Goal: Task Accomplishment & Management: Use online tool/utility

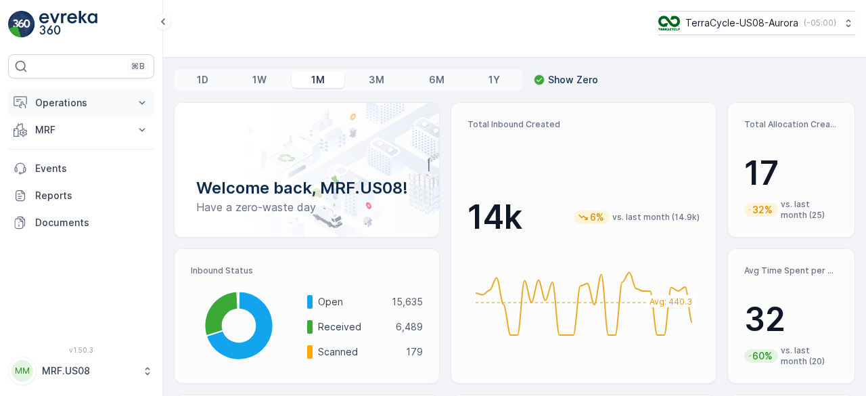
click at [91, 96] on p "Operations" at bounding box center [81, 103] width 92 height 14
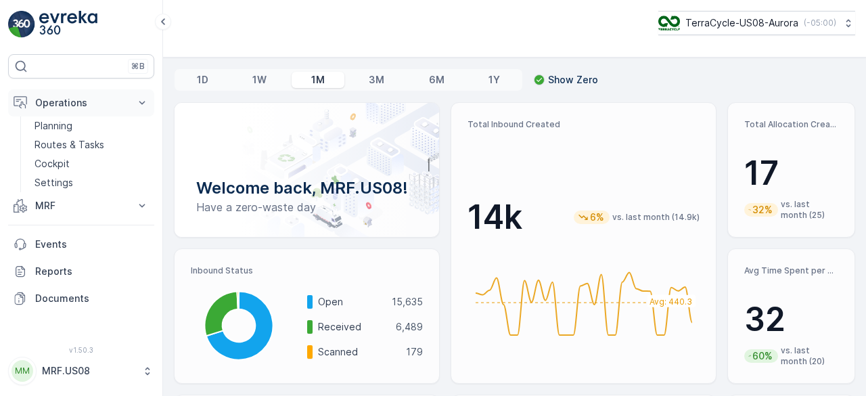
click at [91, 96] on p "Operations" at bounding box center [81, 103] width 92 height 14
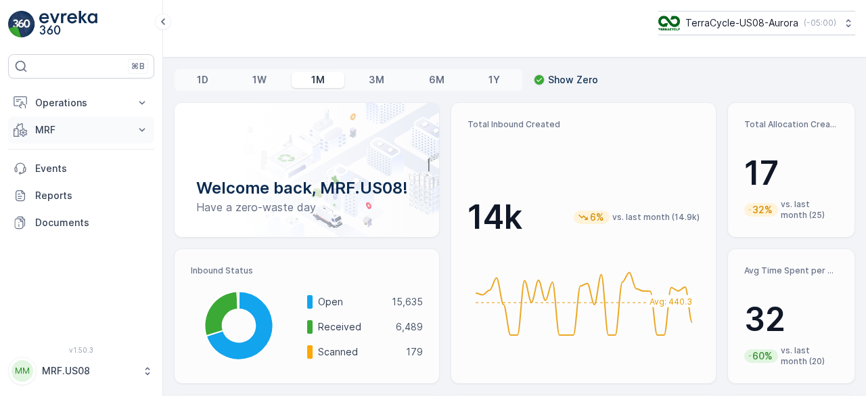
click at [125, 130] on p "MRF" at bounding box center [81, 130] width 92 height 14
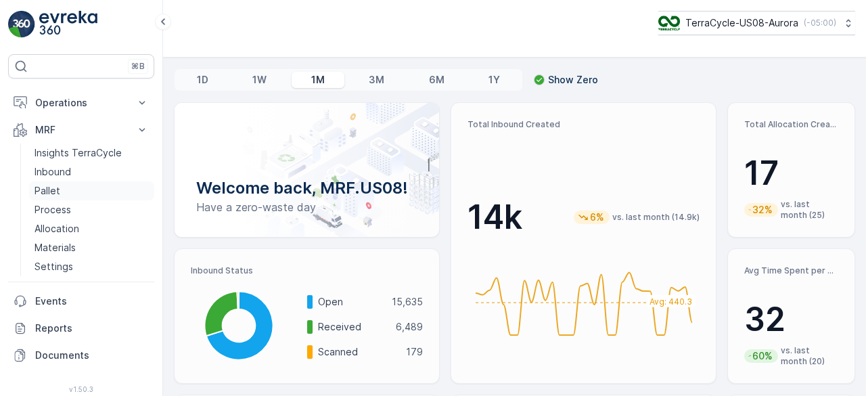
click at [57, 190] on p "Pallet" at bounding box center [48, 191] width 26 height 14
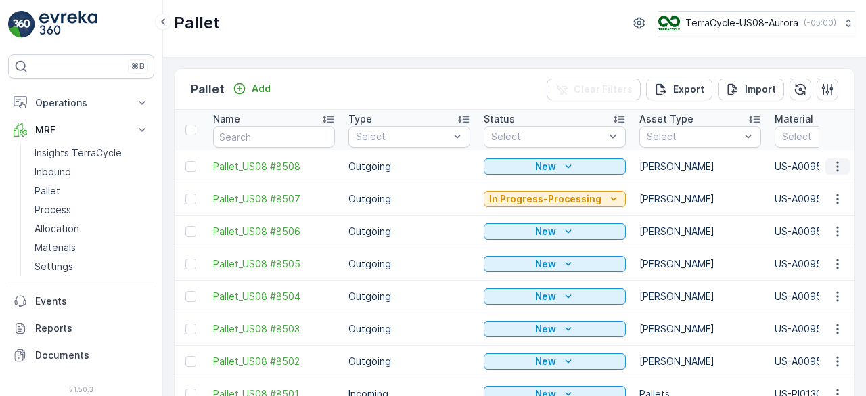
click at [837, 166] on icon "button" at bounding box center [838, 166] width 2 height 10
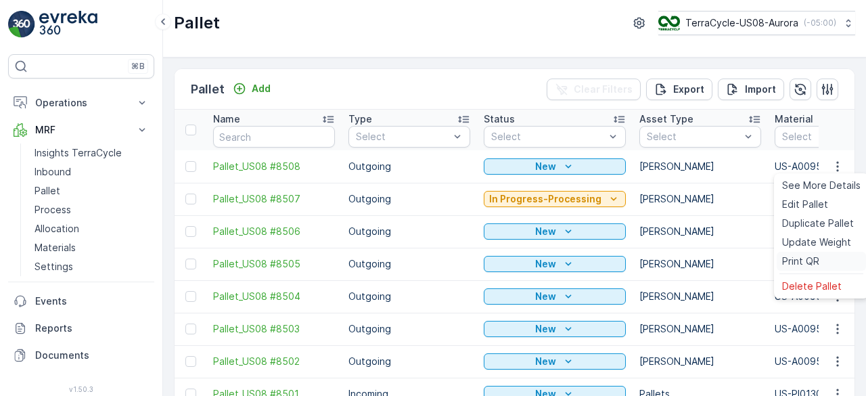
click at [816, 263] on span "Print QR" at bounding box center [800, 261] width 37 height 14
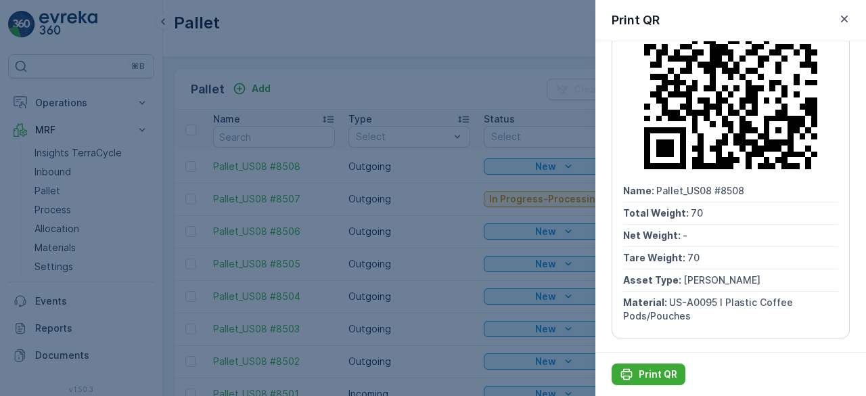
scroll to position [93, 0]
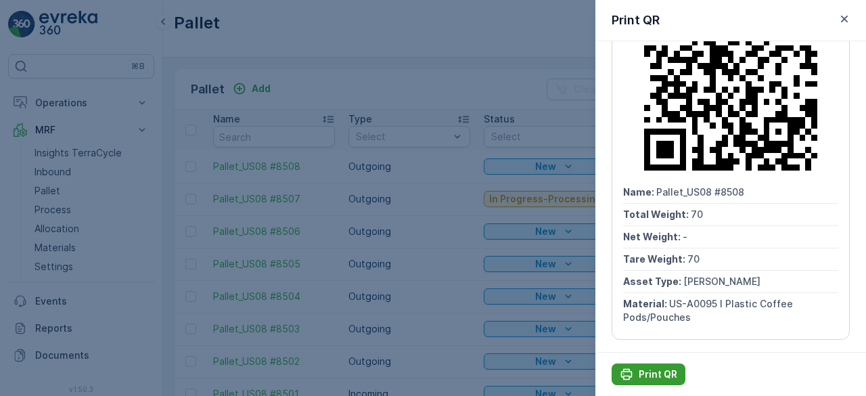
click at [652, 375] on p "Print QR" at bounding box center [658, 375] width 39 height 14
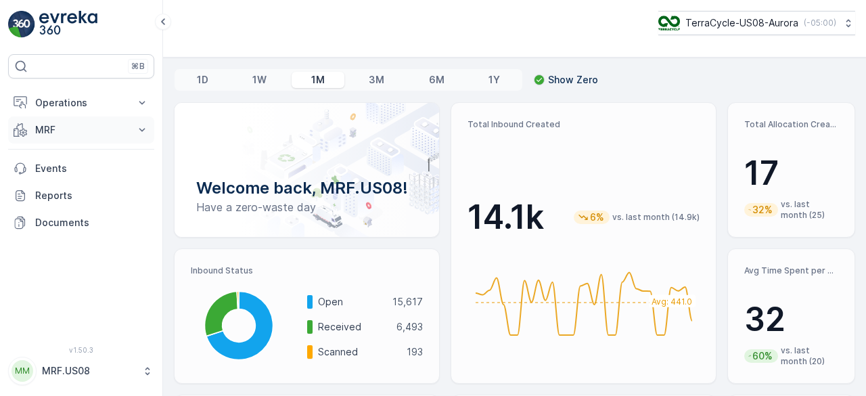
click at [106, 126] on p "MRF" at bounding box center [81, 130] width 92 height 14
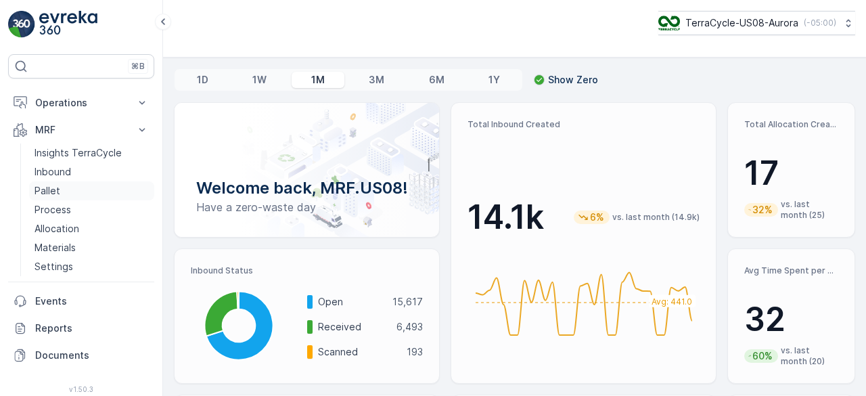
click at [50, 192] on p "Pallet" at bounding box center [48, 191] width 26 height 14
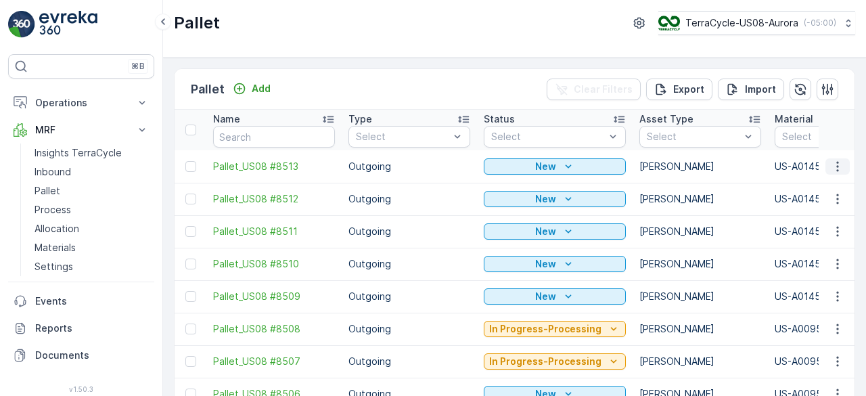
click at [837, 164] on icon "button" at bounding box center [838, 166] width 2 height 10
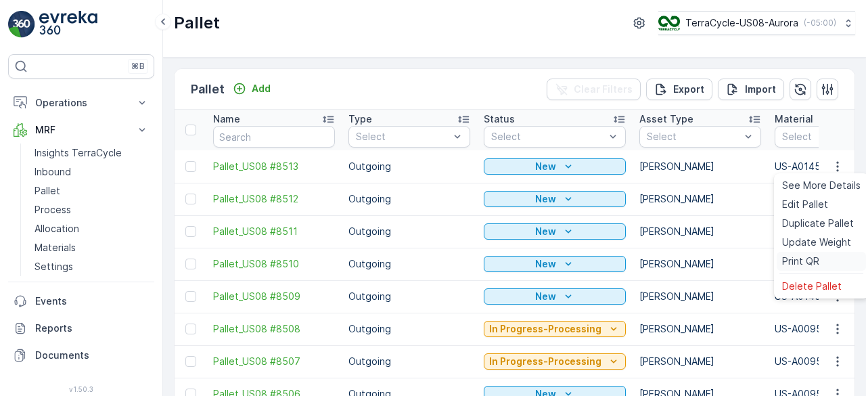
click at [831, 262] on div "Print QR" at bounding box center [821, 261] width 89 height 19
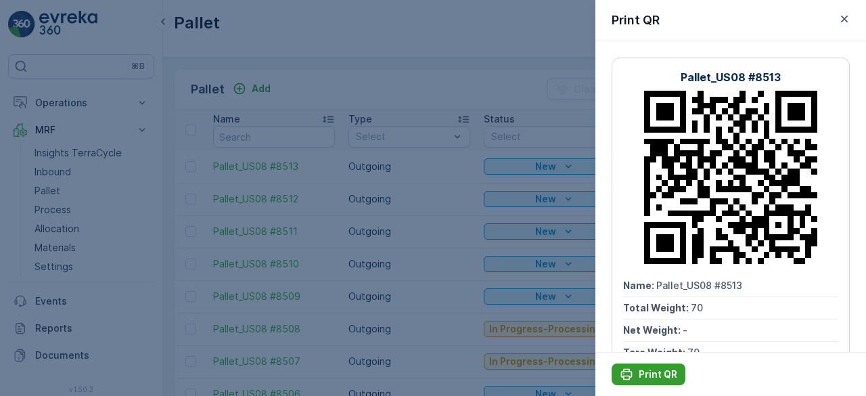
click at [658, 376] on p "Print QR" at bounding box center [658, 375] width 39 height 14
click at [646, 374] on p "Print QR" at bounding box center [658, 375] width 39 height 14
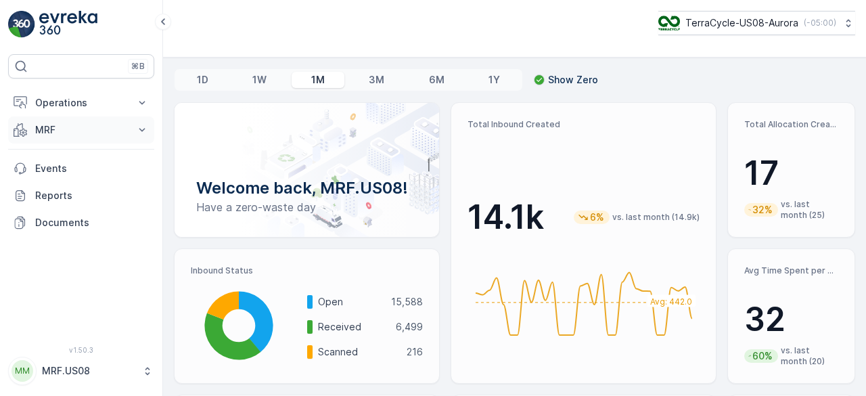
click at [123, 121] on button "MRF" at bounding box center [81, 129] width 146 height 27
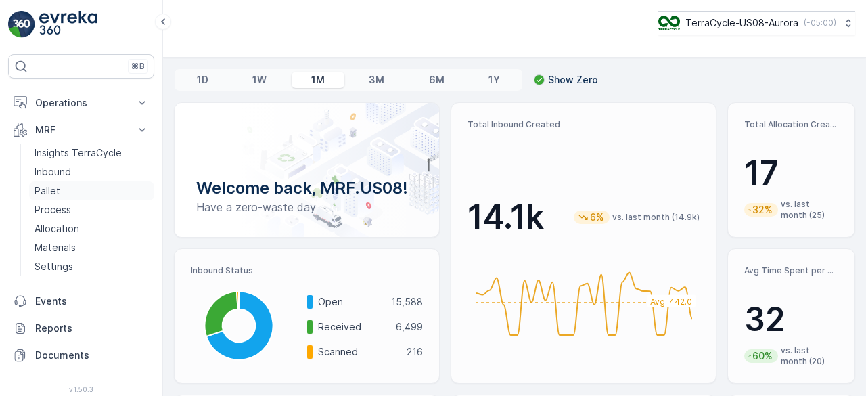
click at [84, 190] on link "Pallet" at bounding box center [91, 190] width 125 height 19
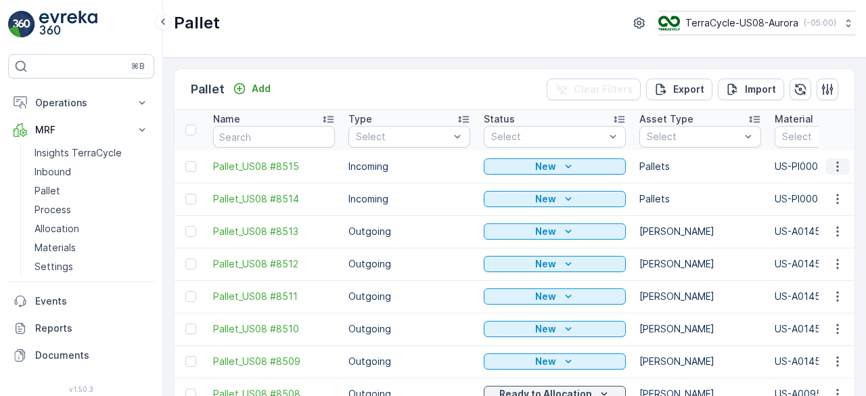
click at [831, 167] on icon "button" at bounding box center [838, 167] width 14 height 14
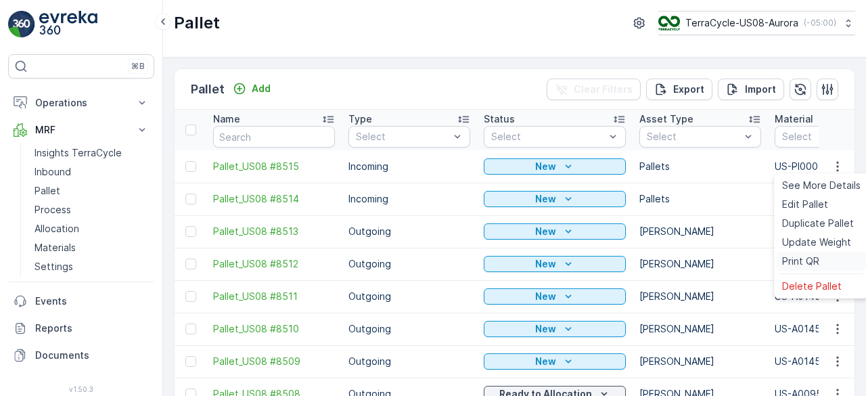
click at [814, 266] on span "Print QR" at bounding box center [800, 261] width 37 height 14
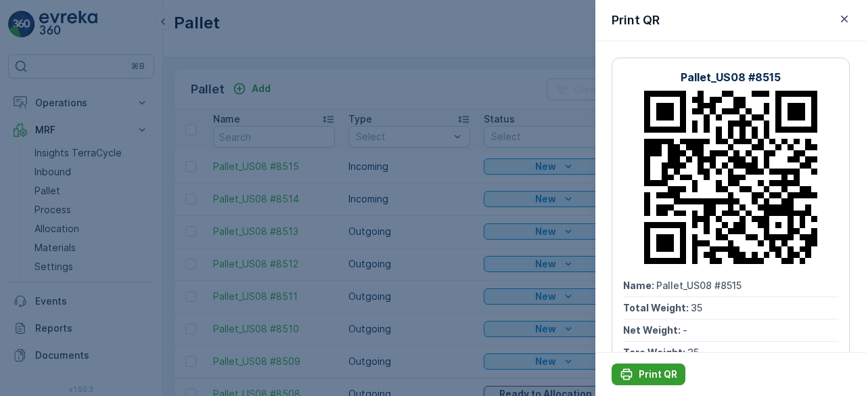
click at [657, 370] on p "Print QR" at bounding box center [658, 375] width 39 height 14
click at [666, 376] on p "Print QR" at bounding box center [658, 375] width 39 height 14
